Goal: Transaction & Acquisition: Purchase product/service

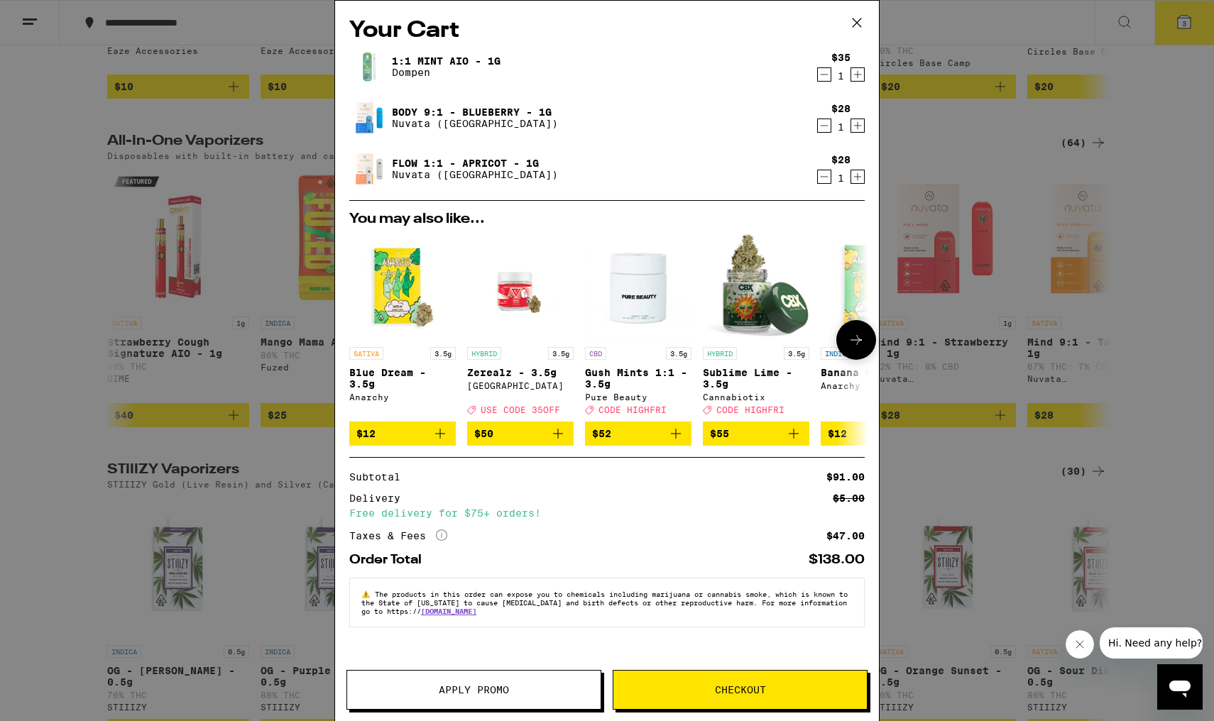
scroll to position [0, 1]
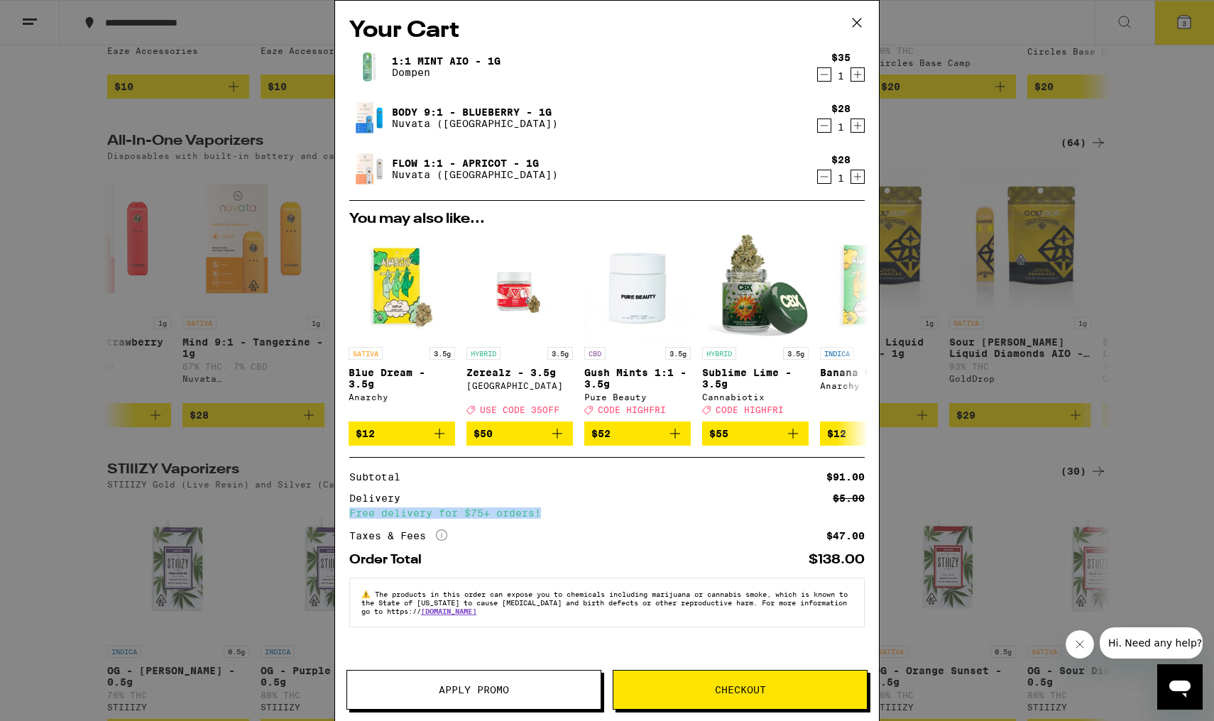
drag, startPoint x: 542, startPoint y: 520, endPoint x: 347, endPoint y: 520, distance: 195.2
click at [347, 520] on div "Your Cart 1:1 Mint AIO - 1g Dompen $35 1 Body 9:1 - Blueberry - 1g Nuvata ([GEO…" at bounding box center [607, 340] width 544 height 678
click at [596, 525] on div "Subtotal $91.00 Delivery $5.00 Free delivery for $75+ orders! Taxes & Fees More…" at bounding box center [606, 507] width 515 height 70
click at [855, 21] on icon at bounding box center [856, 22] width 21 height 21
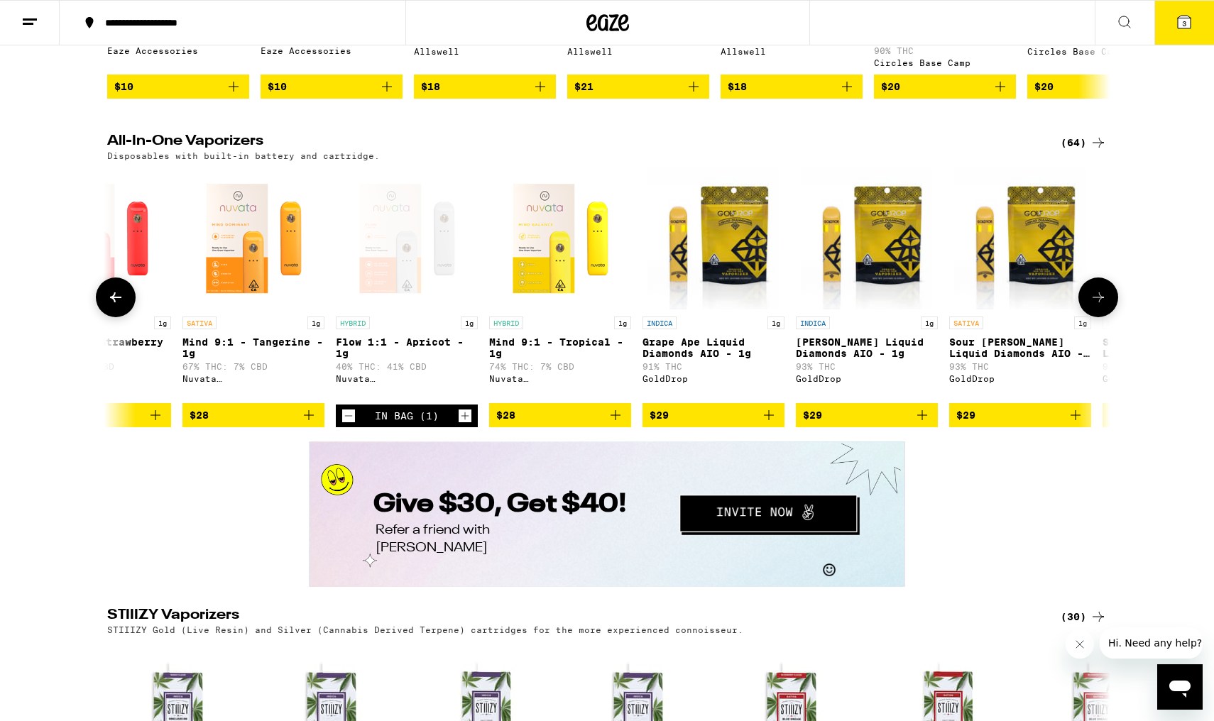
click at [107, 306] on icon at bounding box center [115, 297] width 17 height 17
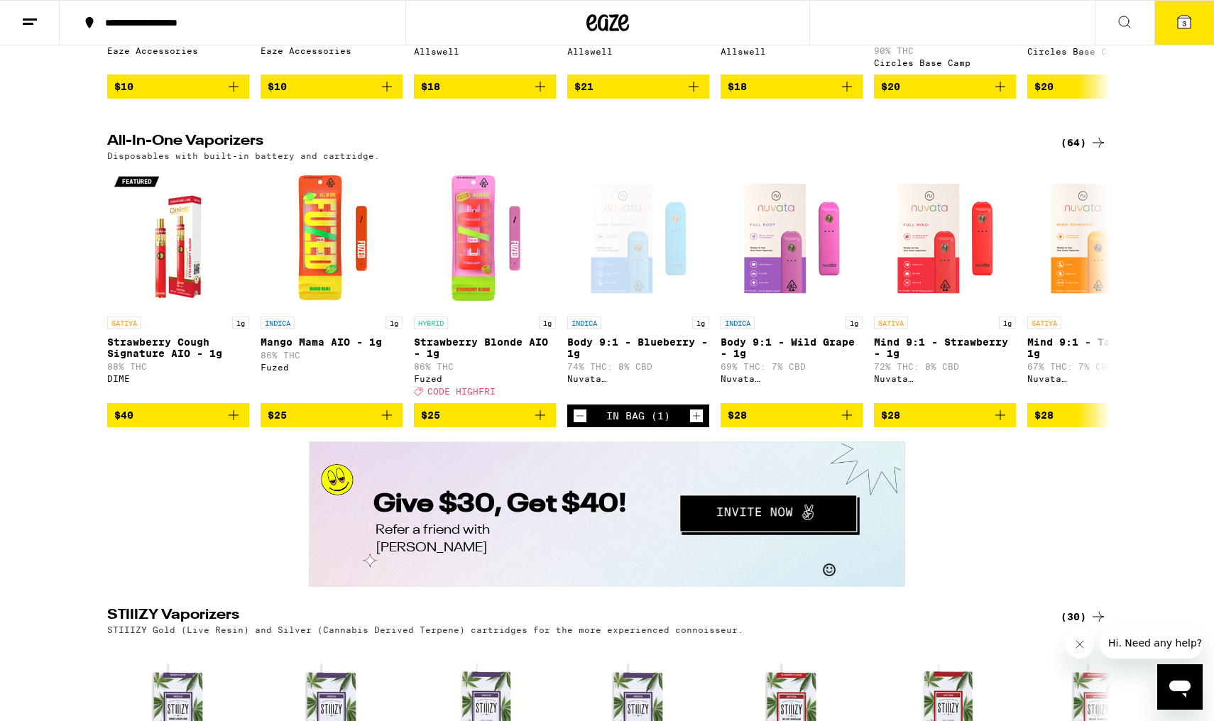
click at [1176, 27] on icon at bounding box center [1184, 21] width 17 height 17
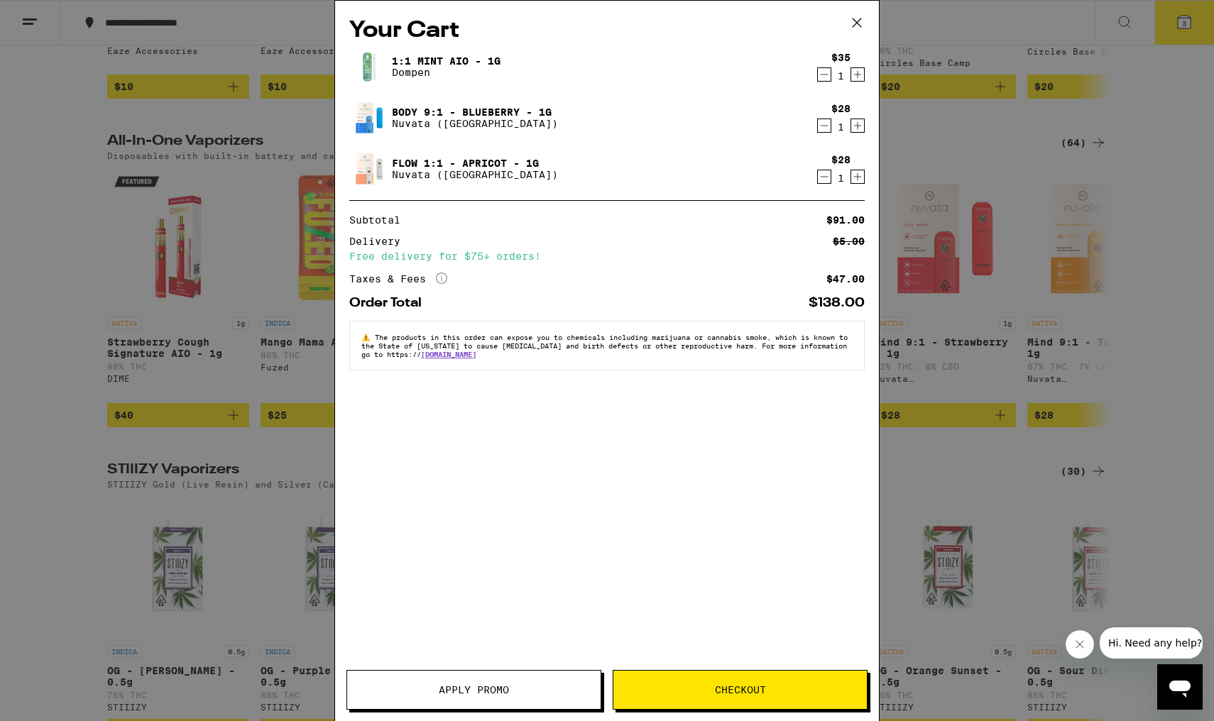
click at [659, 689] on span "Checkout" at bounding box center [739, 690] width 253 height 10
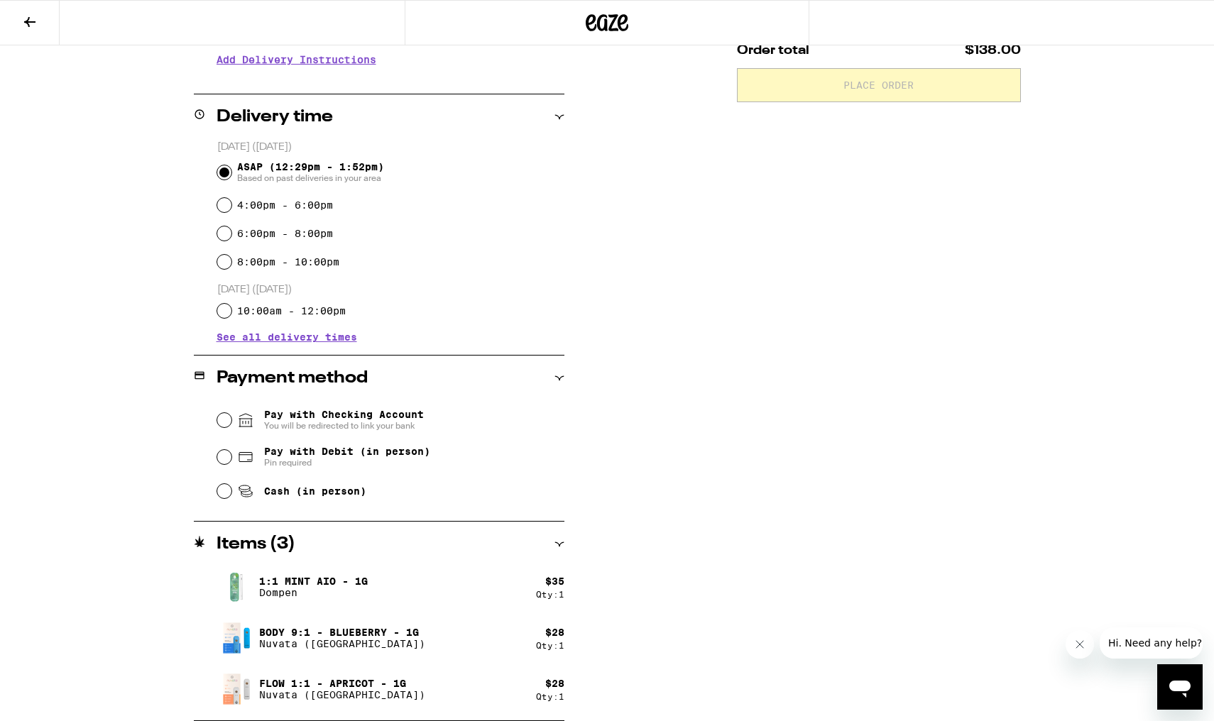
scroll to position [301, 0]
click at [226, 426] on input "Pay with Checking Account You will be redirected to link your bank" at bounding box center [224, 420] width 14 height 14
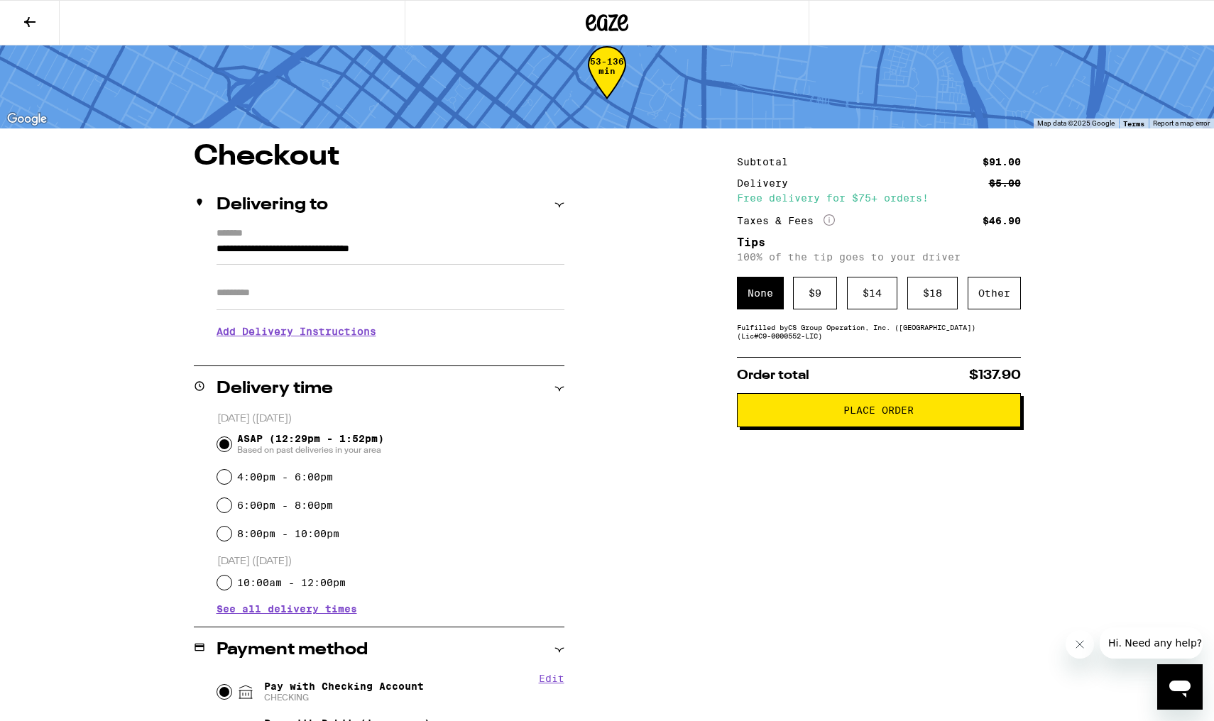
scroll to position [25, 0]
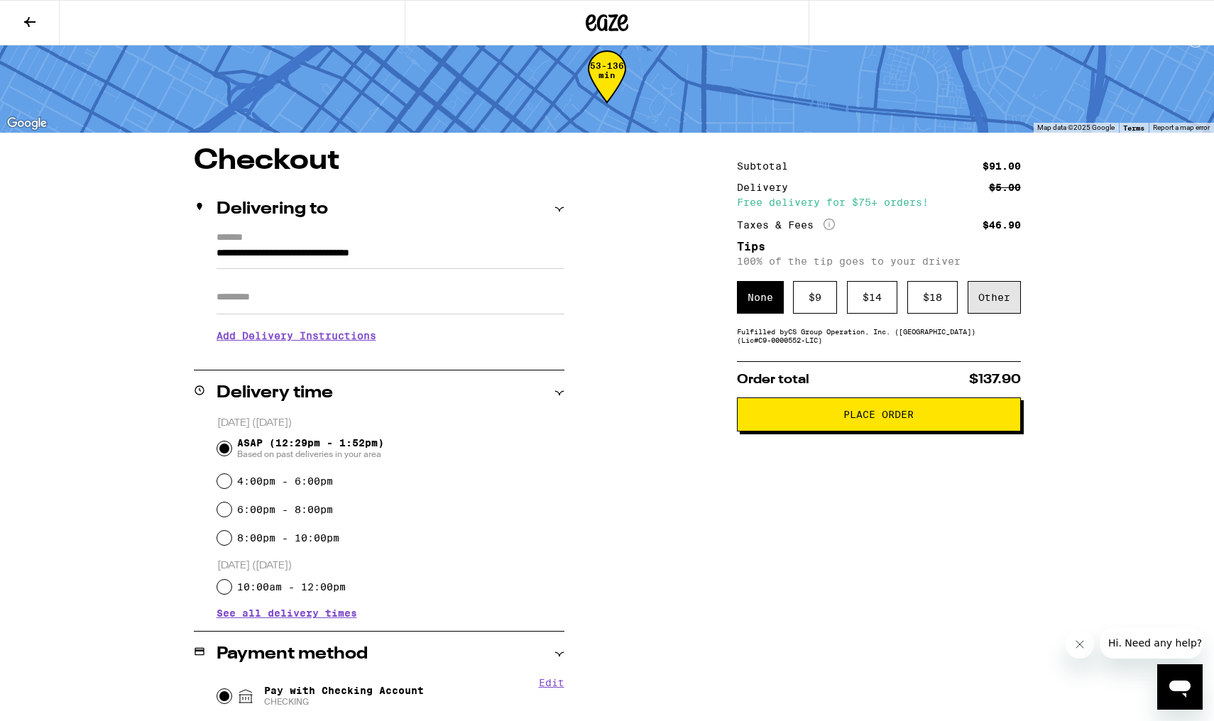
click at [992, 300] on div "Other" at bounding box center [994, 297] width 53 height 33
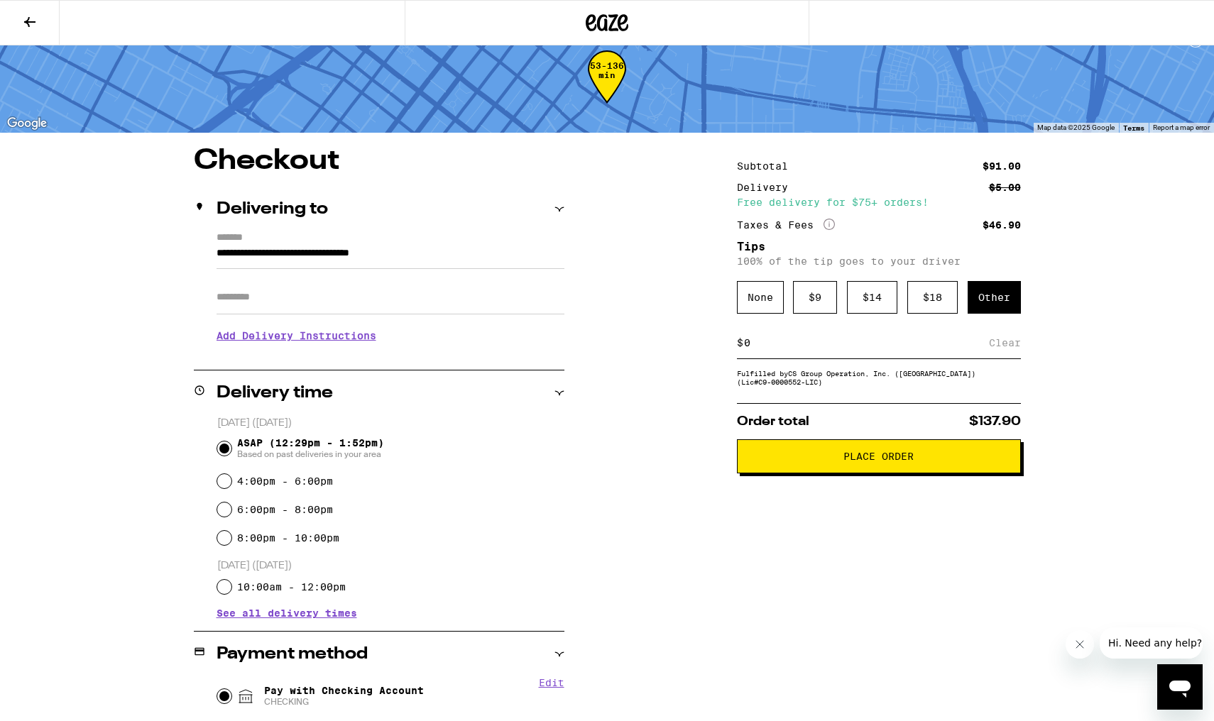
type input "3"
type input "5"
click at [1013, 352] on div "Save" at bounding box center [1008, 342] width 26 height 31
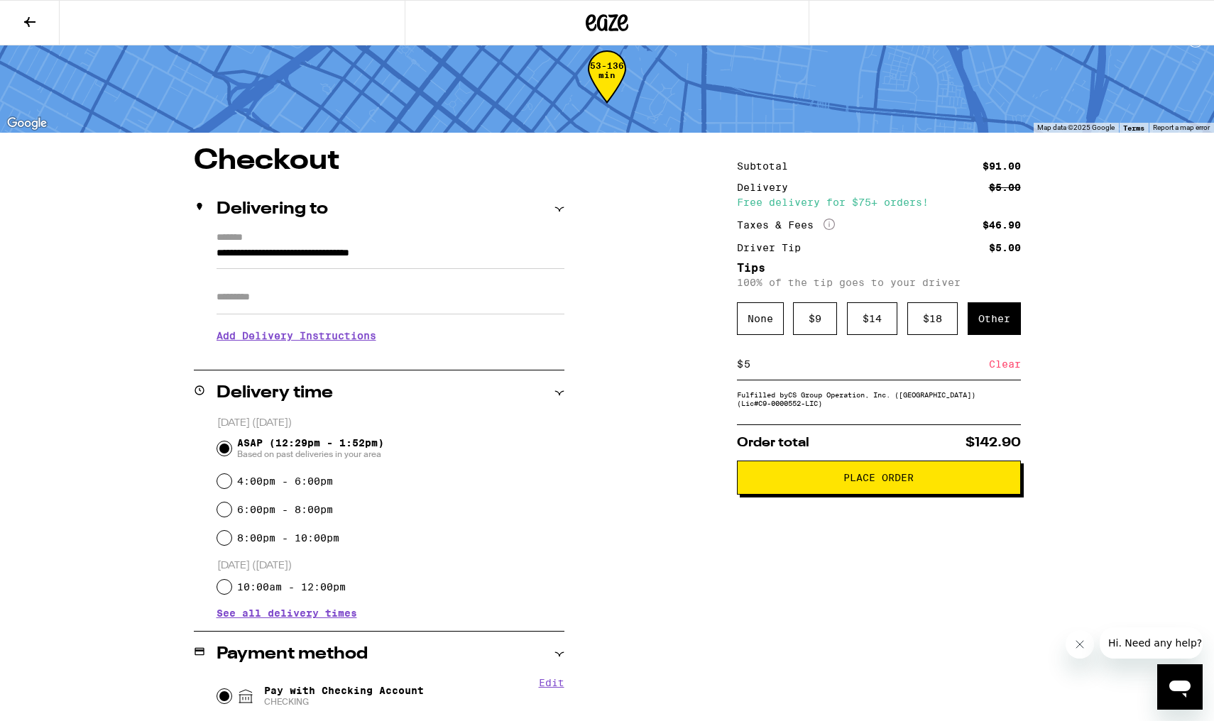
click at [855, 483] on span "Place Order" at bounding box center [878, 478] width 70 height 10
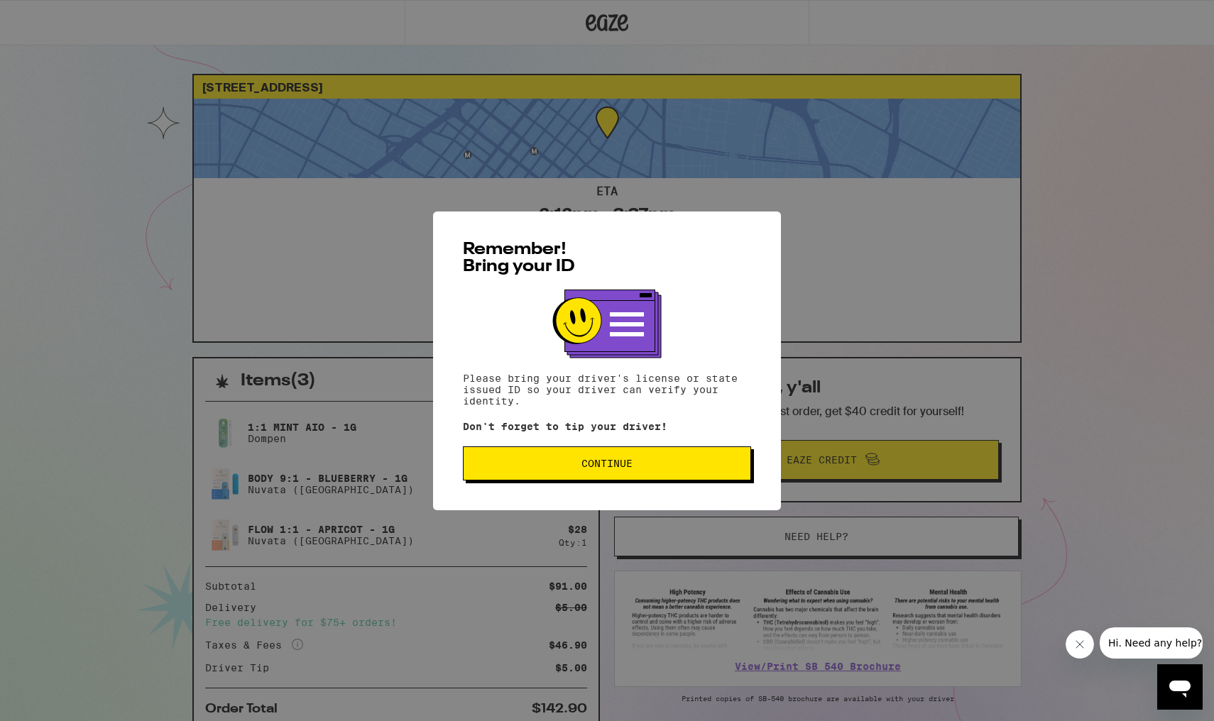
click at [660, 467] on span "Continue" at bounding box center [607, 464] width 264 height 10
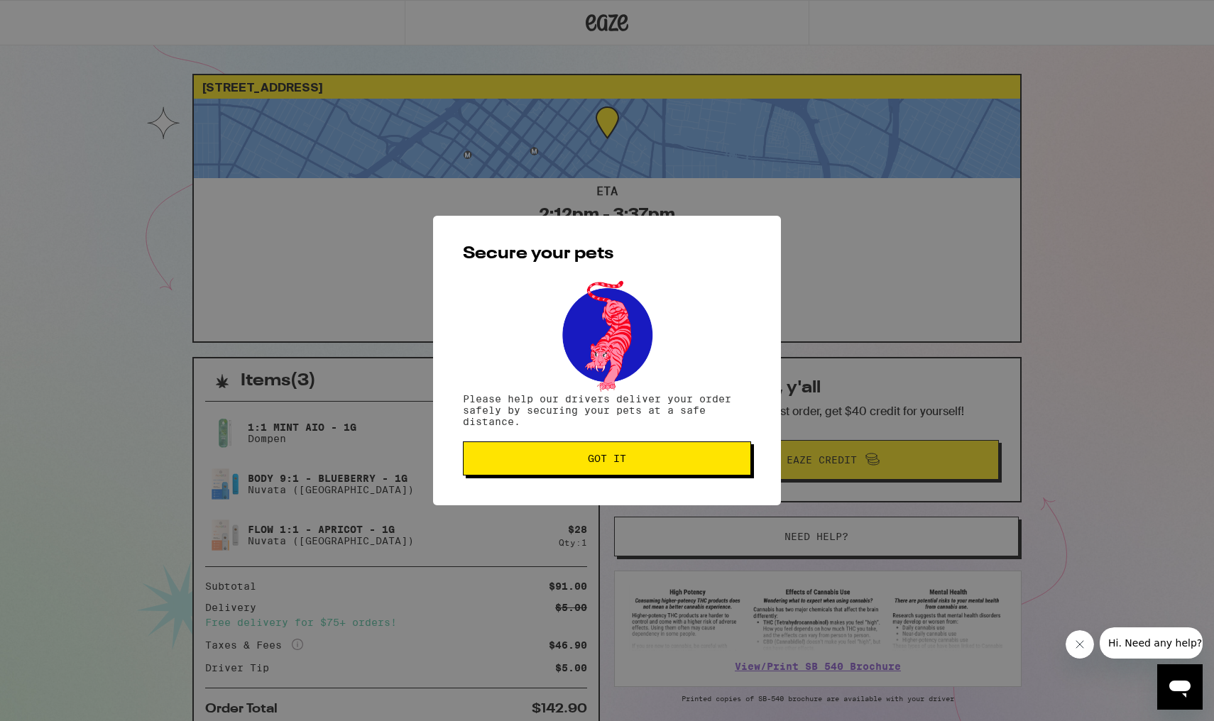
click at [647, 456] on span "Got it" at bounding box center [607, 459] width 264 height 10
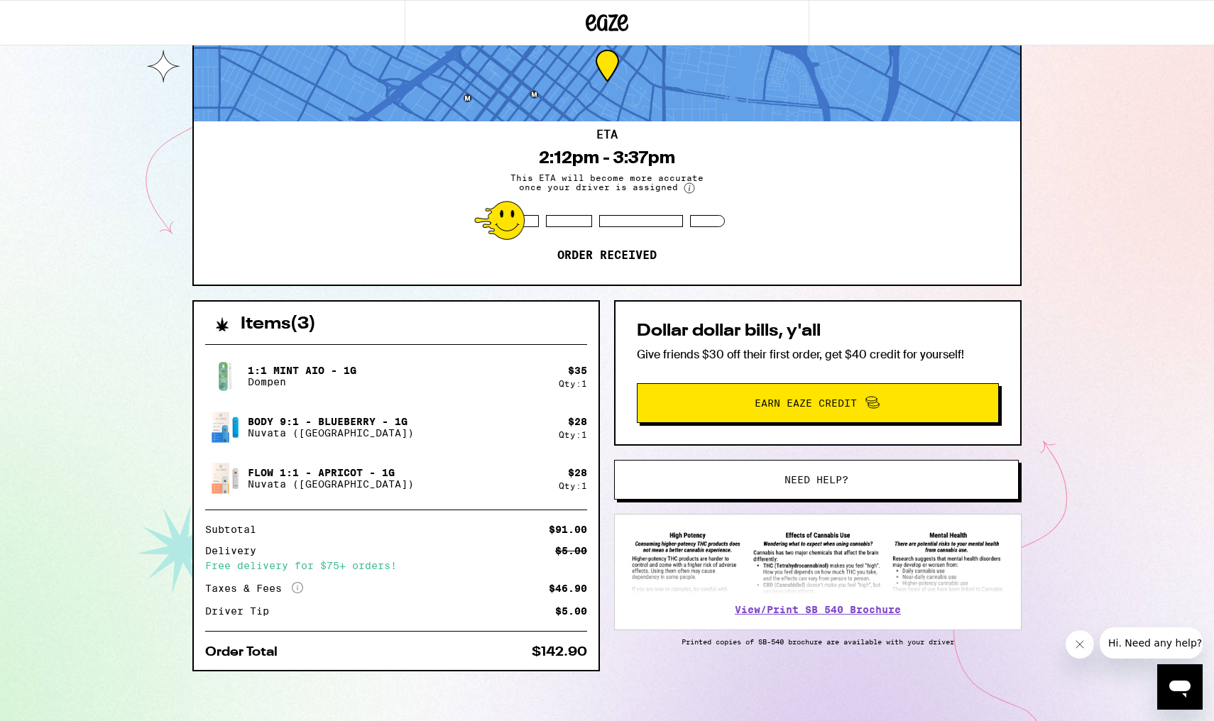
scroll to position [55, 0]
